Goal: Find specific page/section: Find specific page/section

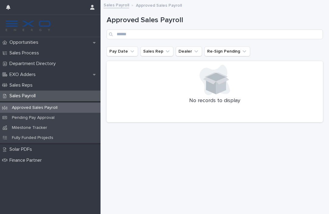
click at [64, 117] on div "Pending Pay Approval" at bounding box center [50, 118] width 100 height 10
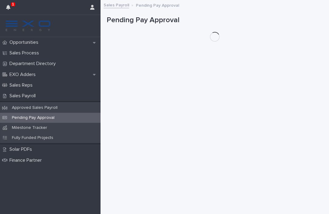
click at [12, 8] on button "button" at bounding box center [8, 7] width 12 height 15
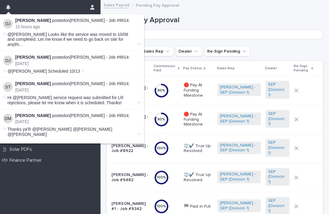
click at [95, 16] on li "[PERSON_NAME] posted on [PERSON_NAME] - Job #9914 : 15 hours ago @[PERSON_NAME]…" at bounding box center [71, 32] width 145 height 37
click at [95, 22] on link "[PERSON_NAME] - Job #9914" at bounding box center [99, 20] width 59 height 5
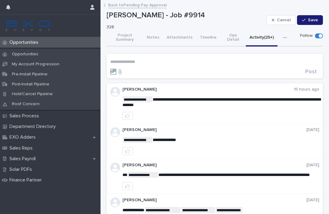
click at [290, 173] on span "**********" at bounding box center [233, 175] width 151 height 4
click at [54, 156] on div "Sales Payroll" at bounding box center [50, 159] width 100 height 11
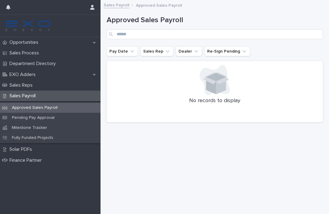
click at [49, 45] on div "Opportunities" at bounding box center [50, 42] width 100 height 11
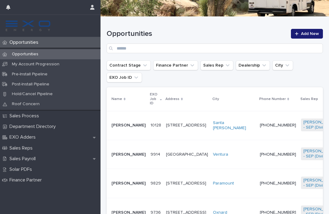
scroll to position [82, 0]
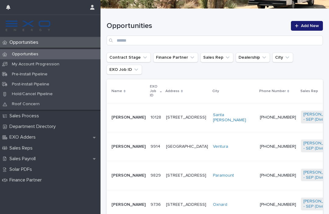
click at [124, 149] on p "[PERSON_NAME]" at bounding box center [128, 146] width 34 height 5
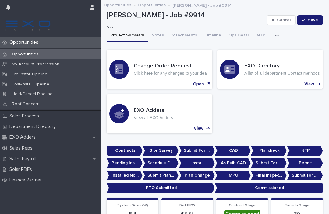
click at [155, 30] on button "Notes" at bounding box center [158, 36] width 20 height 13
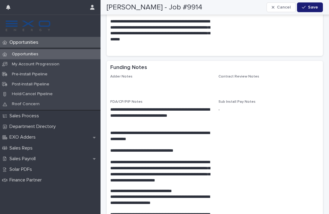
scroll to position [1220, 0]
